Goal: Transaction & Acquisition: Book appointment/travel/reservation

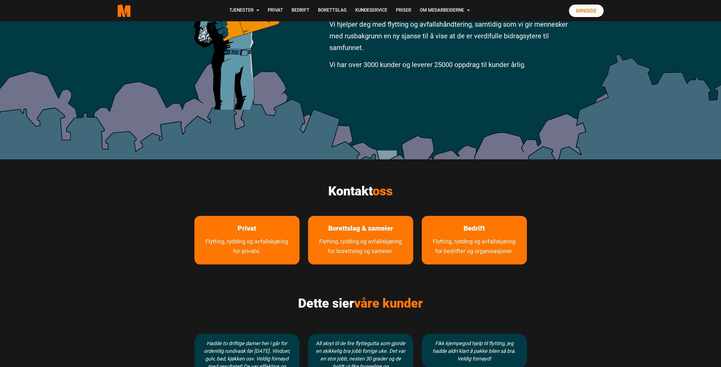
scroll to position [142, 0]
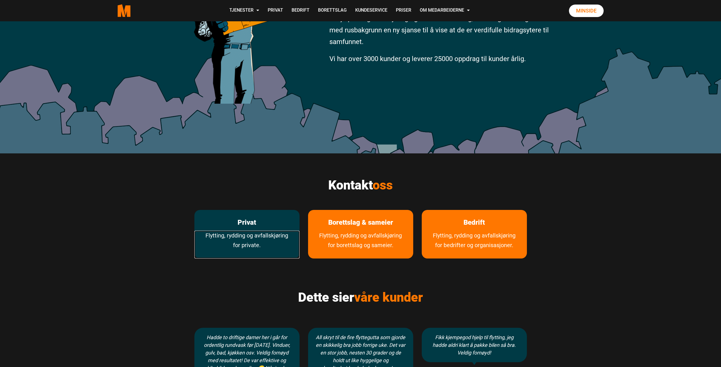
click at [230, 231] on link "Flytting, rydding og avfallskjøring for private." at bounding box center [246, 245] width 105 height 28
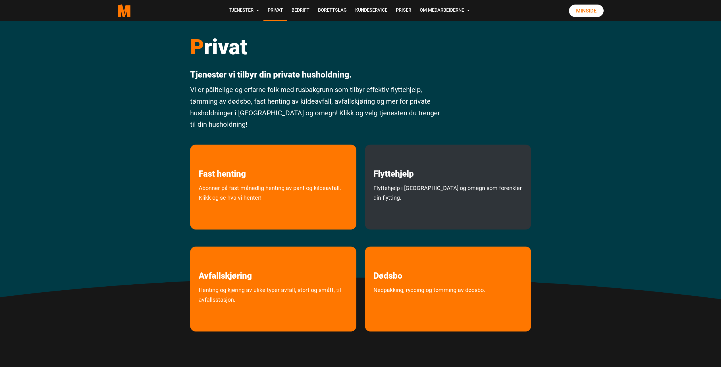
click at [425, 177] on p "Flyttehjelp" at bounding box center [448, 162] width 166 height 34
click at [398, 176] on link "Flyttehjelp" at bounding box center [393, 162] width 57 height 34
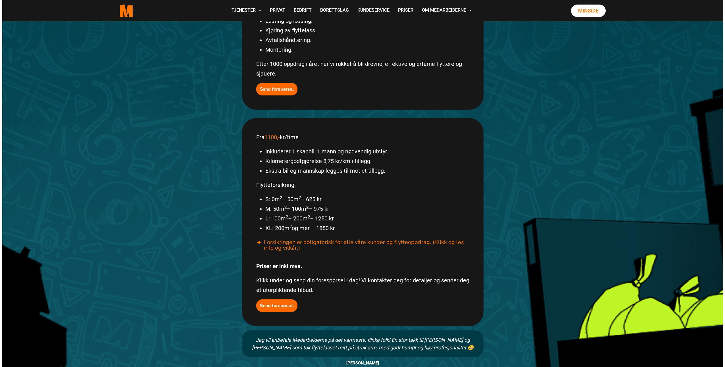
scroll to position [227, 0]
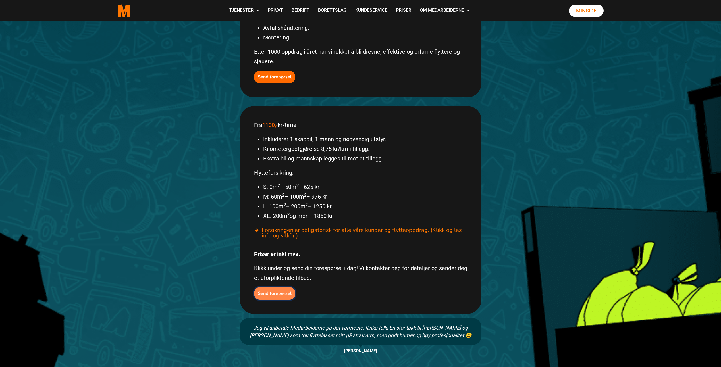
click at [279, 290] on b "Send forepørsel" at bounding box center [275, 293] width 34 height 6
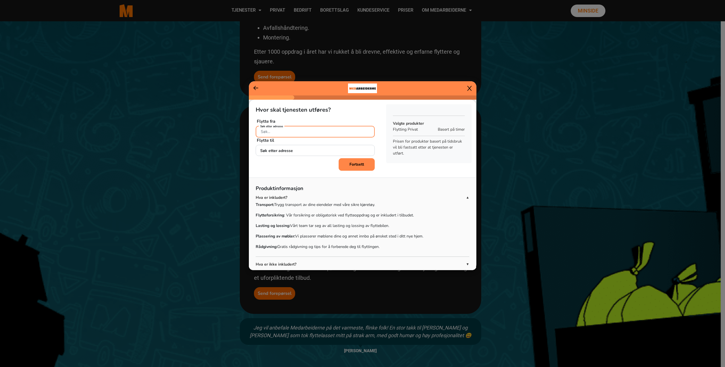
click at [300, 130] on input "Søk etter adresse" at bounding box center [315, 132] width 119 height 12
drag, startPoint x: 306, startPoint y: 145, endPoint x: 287, endPoint y: 153, distance: 20.5
click at [305, 145] on ngb-highlight "[PERSON_NAME][STREET_ADDRESS]" at bounding box center [327, 145] width 132 height 6
type input "[PERSON_NAME][STREET_ADDRESS]"
click at [286, 152] on input "Søk etter adresse" at bounding box center [315, 151] width 119 height 12
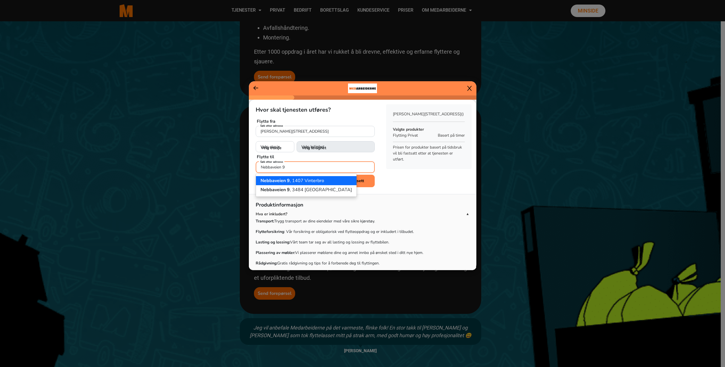
click at [293, 180] on ngb-highlight "[STREET_ADDRESS]" at bounding box center [293, 181] width 64 height 6
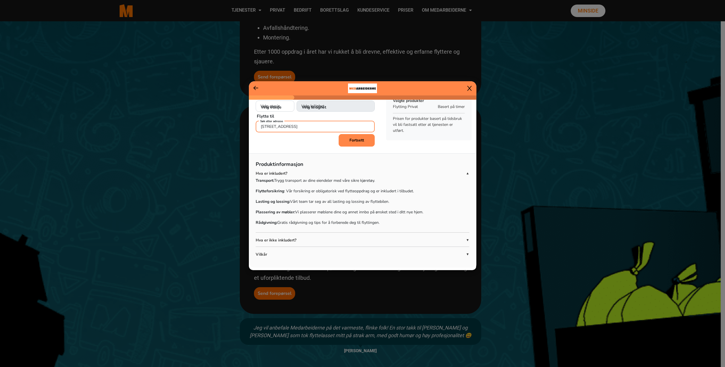
scroll to position [47, 0]
type input "[STREET_ADDRESS]"
click at [466, 238] on span "▼" at bounding box center [467, 238] width 3 height 5
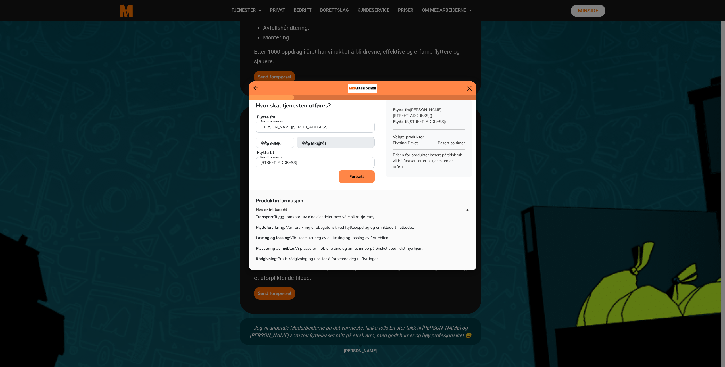
scroll to position [0, 0]
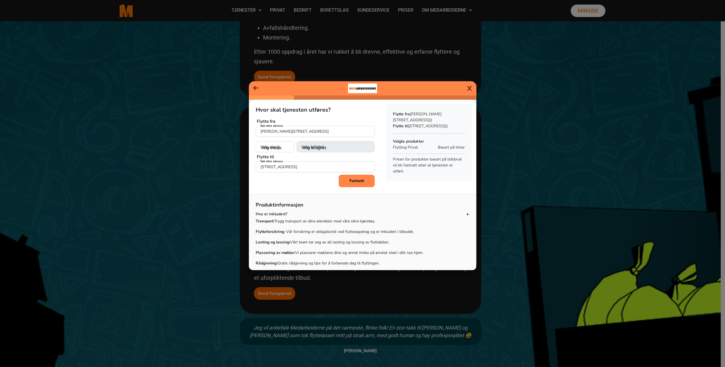
click at [358, 179] on b "Fortsett" at bounding box center [356, 180] width 14 height 5
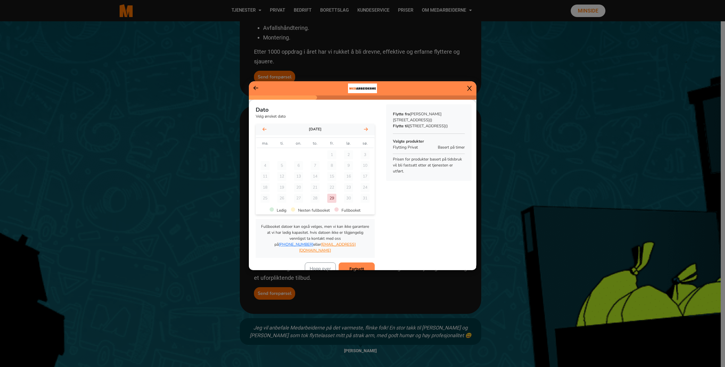
click at [364, 128] on icon at bounding box center [366, 129] width 4 height 5
click at [365, 128] on icon at bounding box center [366, 129] width 4 height 5
click at [314, 152] on div "2" at bounding box center [315, 154] width 9 height 9
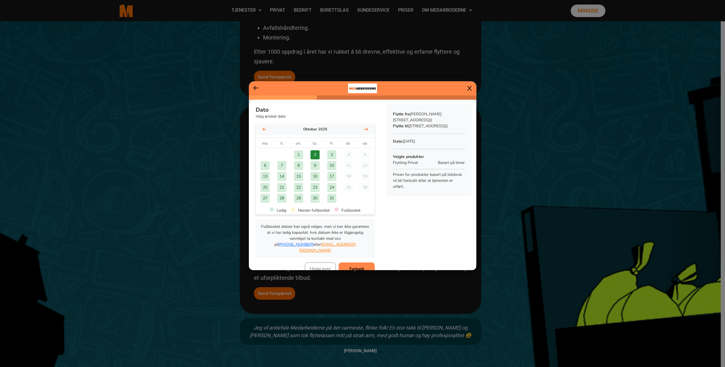
click at [359, 266] on b "Fortsett" at bounding box center [356, 268] width 14 height 5
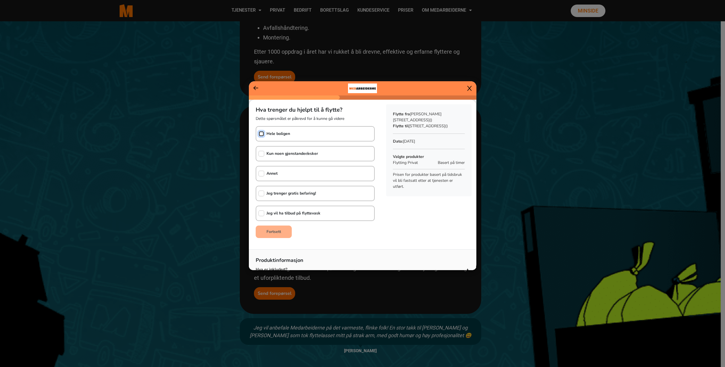
click at [263, 134] on input "checkbox" at bounding box center [262, 134] width 6 height 6
checkbox input "true"
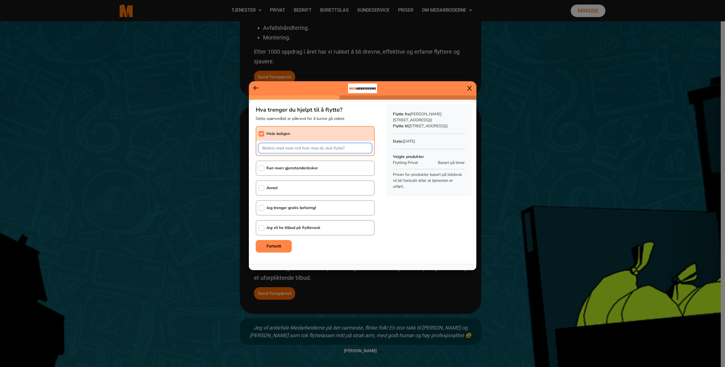
click at [276, 149] on input "text" at bounding box center [315, 148] width 113 height 10
click at [311, 227] on b "Jeg vil ha tilbud på flyttevask" at bounding box center [293, 227] width 54 height 5
checkbox input "true"
click at [336, 148] on input "text" at bounding box center [315, 148] width 113 height 10
click at [366, 147] on input "Vi skal flytte fra leilighet til hus, men har også flyttet [PERSON_NAME] allere…" at bounding box center [315, 148] width 113 height 10
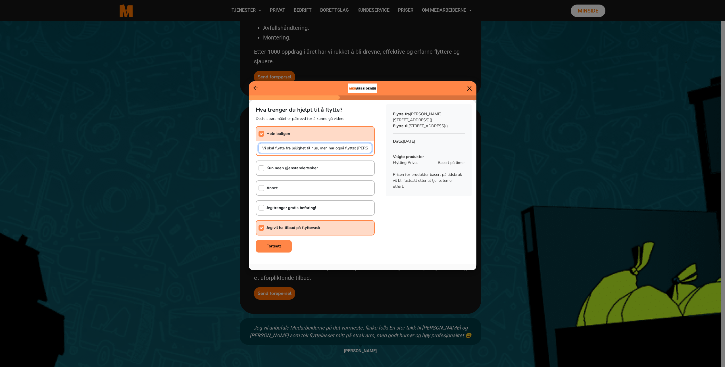
click at [344, 148] on input "Vi skal flytte fra leilighet til hus, men har også flyttet [PERSON_NAME] allere…" at bounding box center [315, 148] width 113 height 10
type input "Vi skal flytte fra leilighet til hus, men har også flyttet endel eiendeler alle…"
click at [408, 235] on div "Hva trenger du hjelpt til å flytte? Dette spørsmålet er påkrevd for å kunne gå …" at bounding box center [362, 178] width 227 height 157
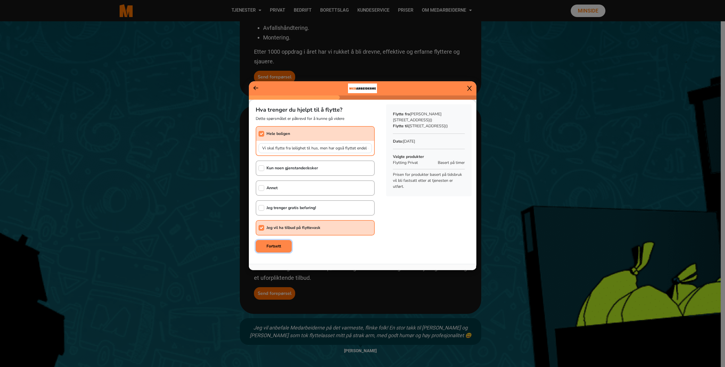
click at [280, 249] on button "Fortsett" at bounding box center [274, 246] width 36 height 13
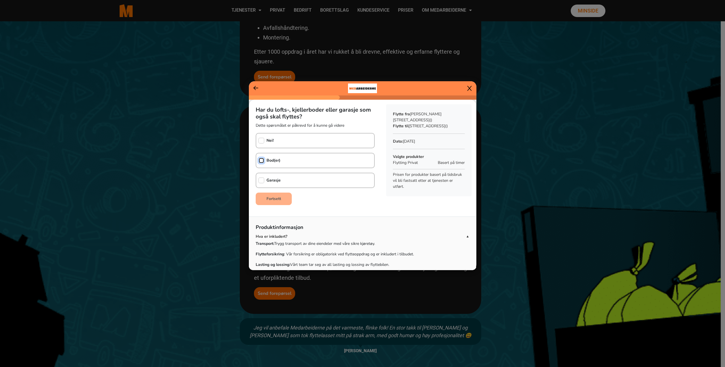
drag, startPoint x: 260, startPoint y: 159, endPoint x: 264, endPoint y: 160, distance: 3.7
click at [261, 159] on input "checkbox" at bounding box center [262, 161] width 6 height 6
checkbox input "true"
click at [263, 178] on input "checkbox" at bounding box center [262, 181] width 6 height 6
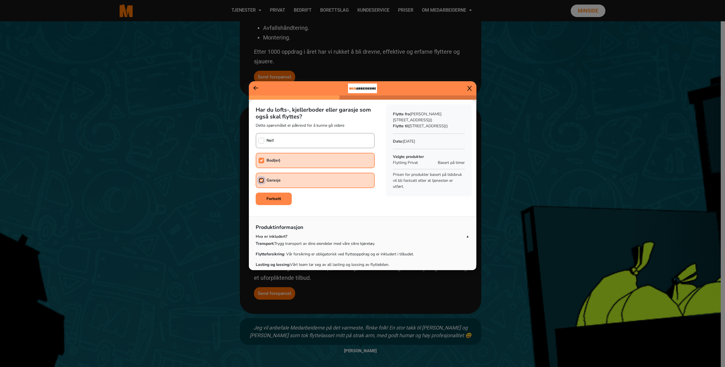
click at [262, 179] on input "checkbox" at bounding box center [262, 181] width 6 height 6
click at [262, 180] on input "checkbox" at bounding box center [262, 181] width 6 height 6
checkbox input "true"
click at [273, 198] on b "Fortsett" at bounding box center [273, 198] width 14 height 5
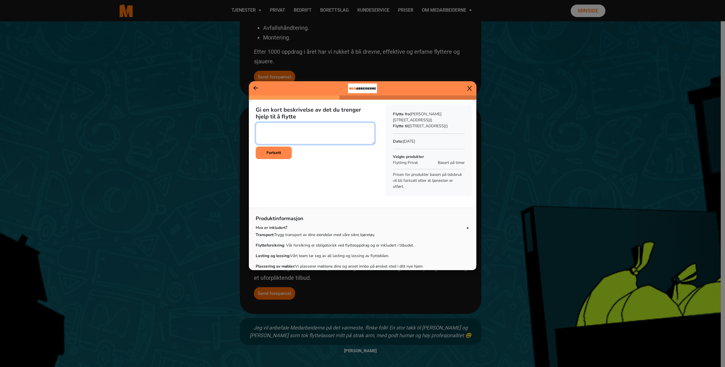
click at [291, 127] on textarea at bounding box center [315, 133] width 119 height 22
type textarea "E"
click at [316, 126] on textarea at bounding box center [315, 133] width 119 height 22
drag, startPoint x: 259, startPoint y: 139, endPoint x: 280, endPoint y: 137, distance: 21.5
click at [280, 137] on textarea at bounding box center [315, 133] width 119 height 22
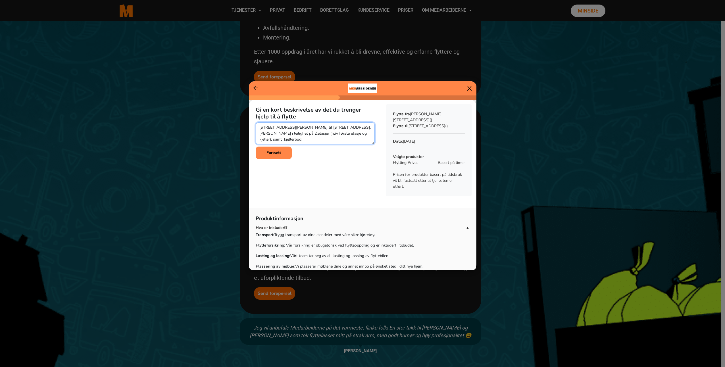
click at [281, 138] on textarea at bounding box center [315, 133] width 119 height 22
click at [345, 134] on textarea at bounding box center [315, 133] width 119 height 22
click at [345, 132] on textarea at bounding box center [315, 133] width 119 height 22
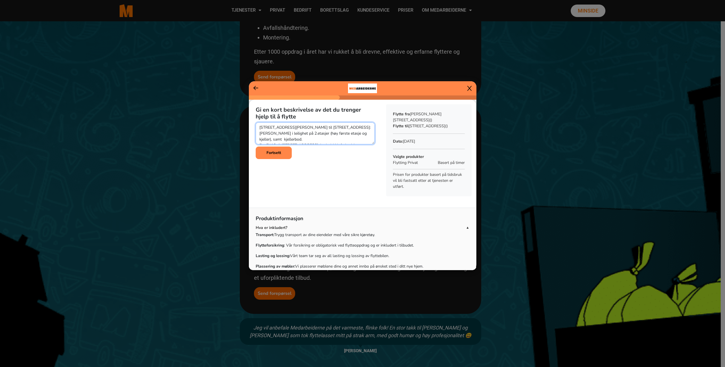
click at [314, 138] on textarea at bounding box center [315, 133] width 119 height 22
click at [332, 137] on textarea at bounding box center [315, 133] width 119 height 22
click at [259, 135] on textarea at bounding box center [315, 133] width 119 height 22
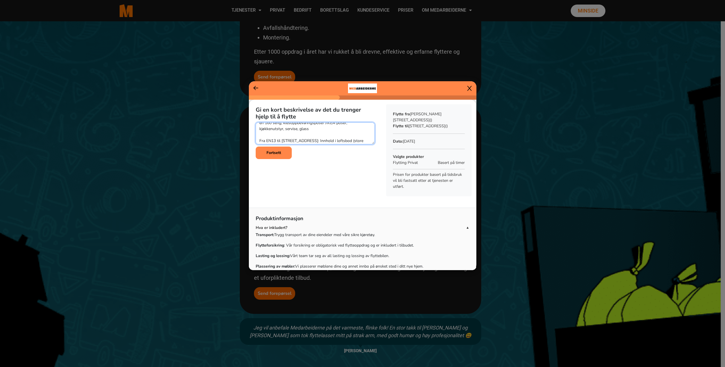
scroll to position [54, 0]
click at [260, 127] on textarea at bounding box center [315, 133] width 119 height 22
click at [336, 138] on textarea at bounding box center [315, 133] width 119 height 22
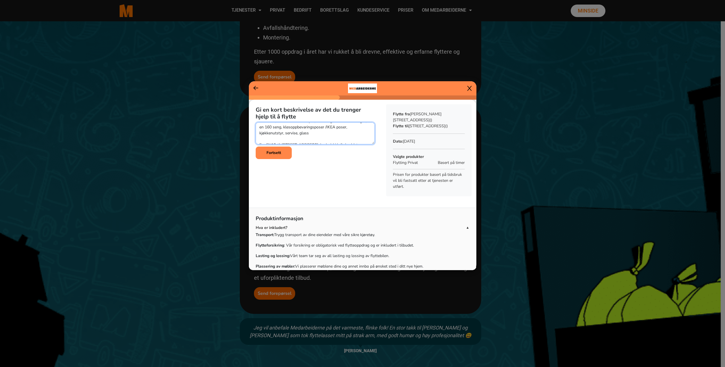
click at [295, 135] on textarea at bounding box center [315, 133] width 119 height 22
click at [296, 132] on textarea at bounding box center [315, 133] width 119 height 22
click at [335, 138] on textarea at bounding box center [315, 133] width 119 height 22
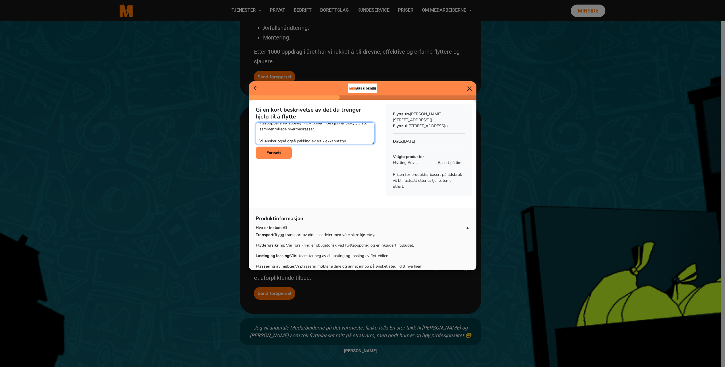
scroll to position [78, 0]
click at [355, 140] on textarea at bounding box center [315, 133] width 119 height 22
click at [355, 134] on textarea at bounding box center [315, 133] width 119 height 22
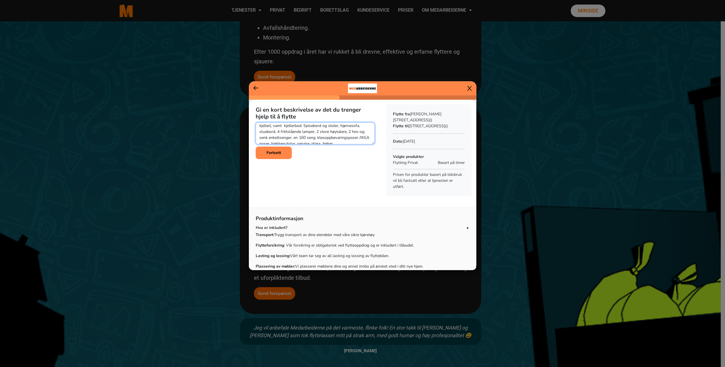
click at [297, 138] on textarea at bounding box center [315, 133] width 119 height 22
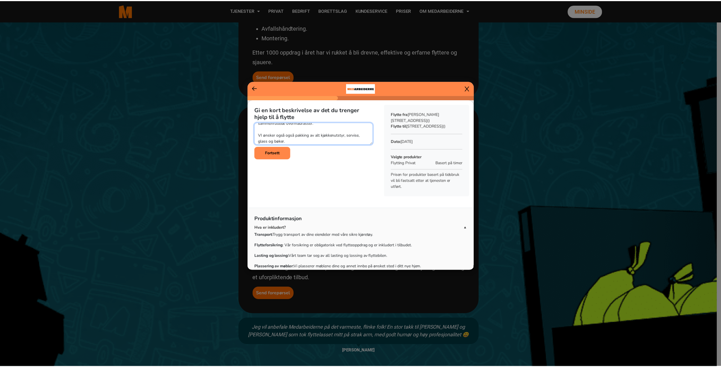
scroll to position [84, 0]
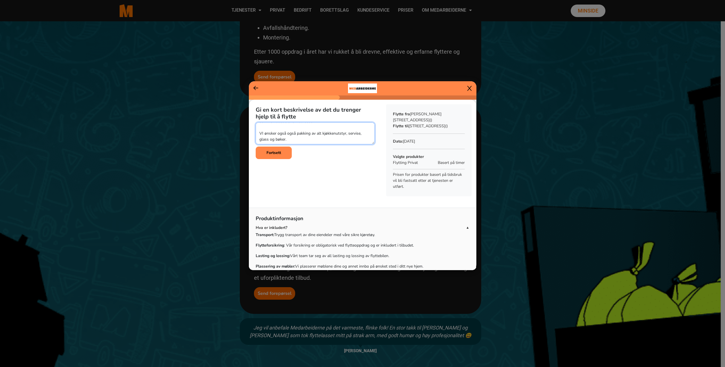
click at [297, 138] on textarea at bounding box center [315, 133] width 119 height 22
drag, startPoint x: 262, startPoint y: 133, endPoint x: 263, endPoint y: 138, distance: 5.0
click at [262, 133] on textarea at bounding box center [315, 133] width 119 height 22
click at [330, 140] on textarea at bounding box center [315, 133] width 119 height 22
type textarea "[STREET_ADDRESS][PERSON_NAME] til [STREET_ADDRESS]: [PERSON_NAME] i leilighet p…"
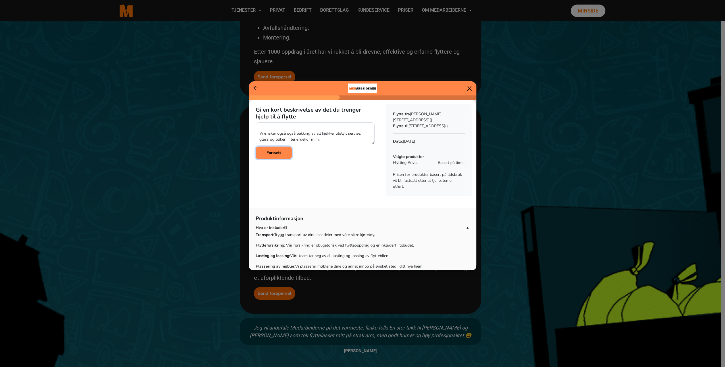
click at [276, 151] on b "Fortsett" at bounding box center [273, 152] width 14 height 5
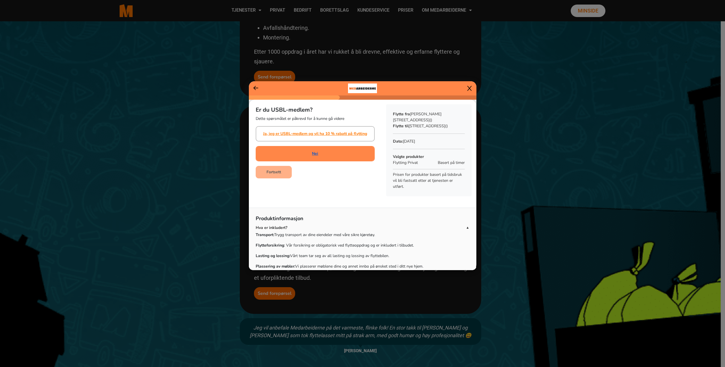
click at [316, 152] on link "Nei" at bounding box center [315, 154] width 6 height 6
click at [278, 172] on b "Fortsett" at bounding box center [273, 171] width 14 height 5
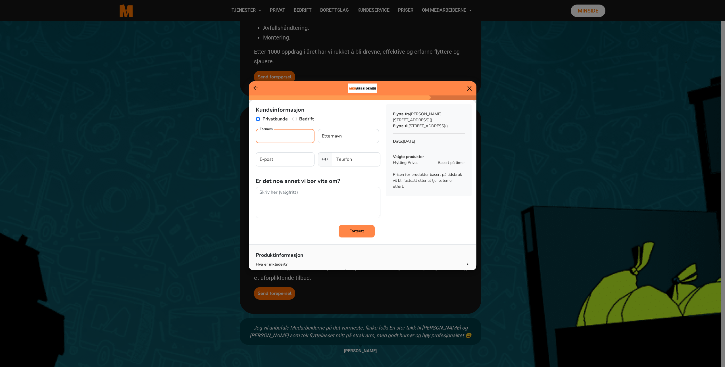
click at [282, 135] on input "Fornavn" at bounding box center [285, 136] width 59 height 14
type input "[PERSON_NAME]"
type input "Hareide"
type input "[PERSON_NAME][EMAIL_ADDRESS][DOMAIN_NAME]"
type input "41303878"
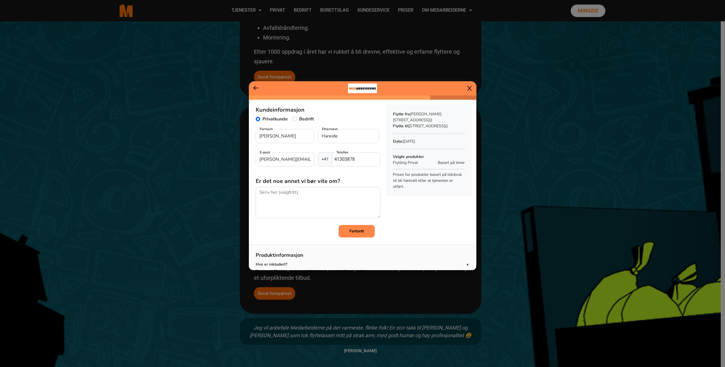
click at [399, 221] on div "Kundeinformasjon Privatkunde Bedrift [PERSON_NAME] Fornavn [PERSON_NAME] Ettern…" at bounding box center [362, 169] width 227 height 138
click at [302, 191] on textarea at bounding box center [318, 203] width 125 height 32
click at [418, 216] on div "Kundeinformasjon Privatkunde Bedrift [PERSON_NAME] Fornavn [PERSON_NAME] Ettern…" at bounding box center [362, 169] width 227 height 138
click at [353, 231] on b "Fortsett" at bounding box center [356, 230] width 14 height 5
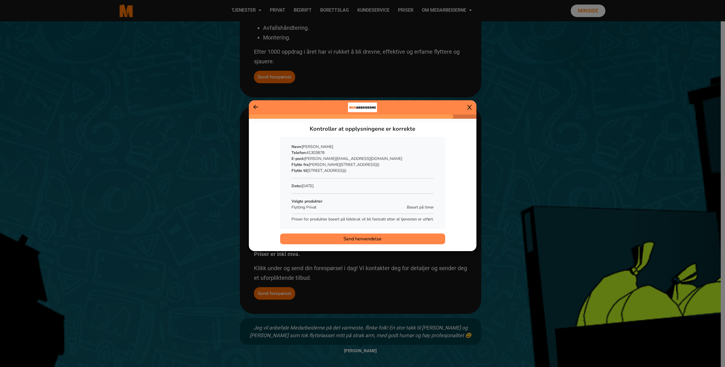
click at [363, 239] on span "Send henvendelse" at bounding box center [362, 239] width 38 height 7
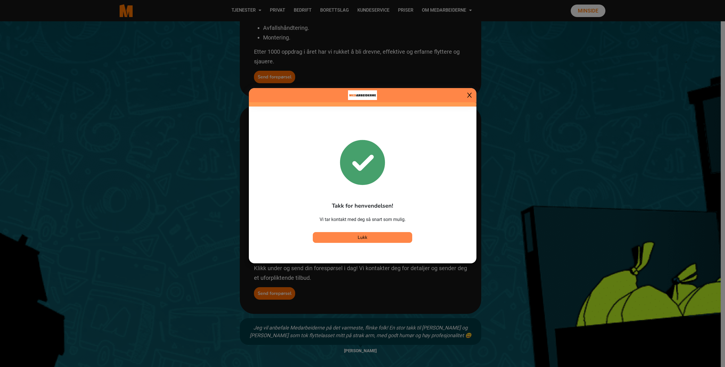
click at [380, 237] on button "Lukk" at bounding box center [362, 237] width 99 height 11
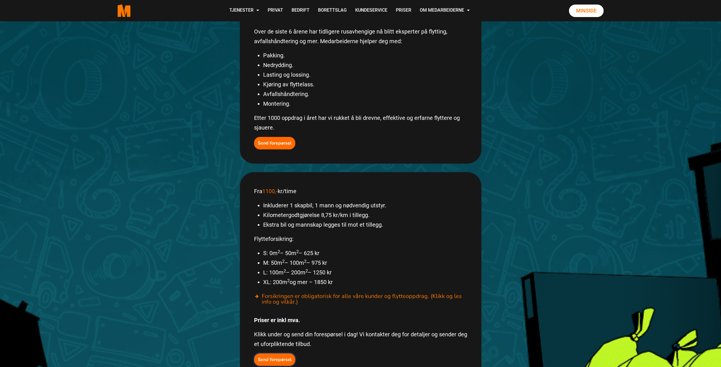
scroll to position [0, 0]
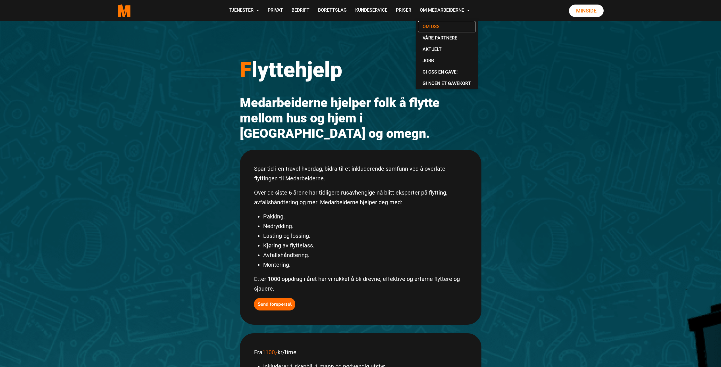
click at [435, 25] on link "Om oss" at bounding box center [446, 26] width 57 height 11
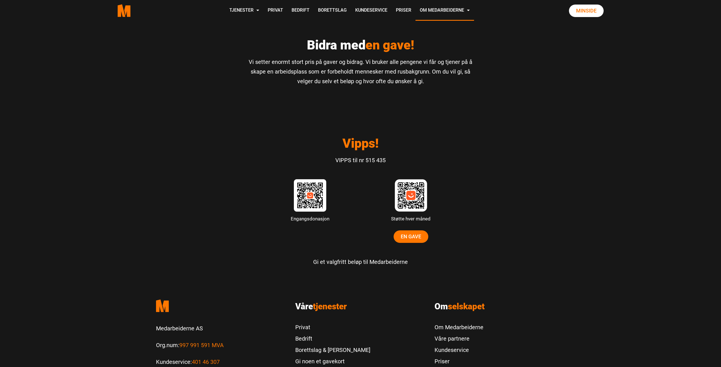
scroll to position [1447, 0]
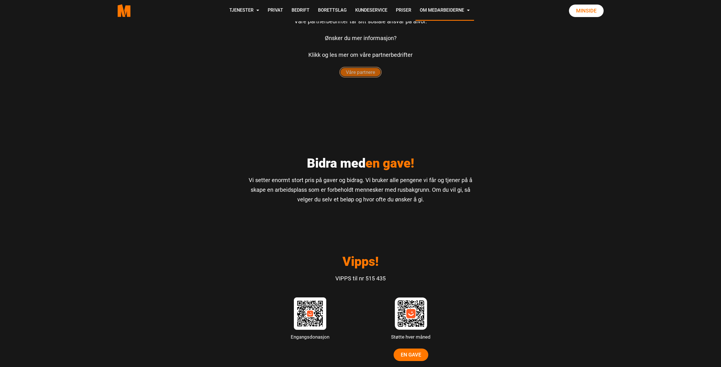
click at [371, 70] on span "Våre partnere" at bounding box center [360, 72] width 42 height 10
